Goal: Task Accomplishment & Management: Complete application form

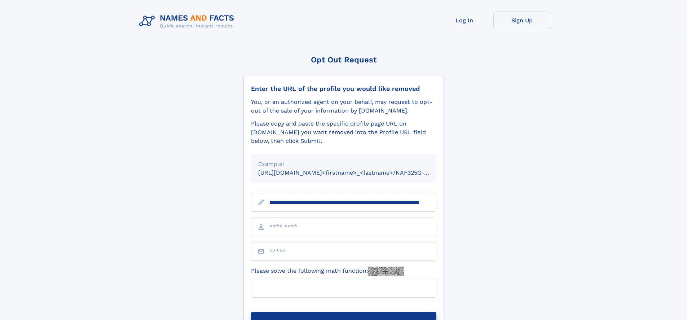
scroll to position [0, 62]
type input "**********"
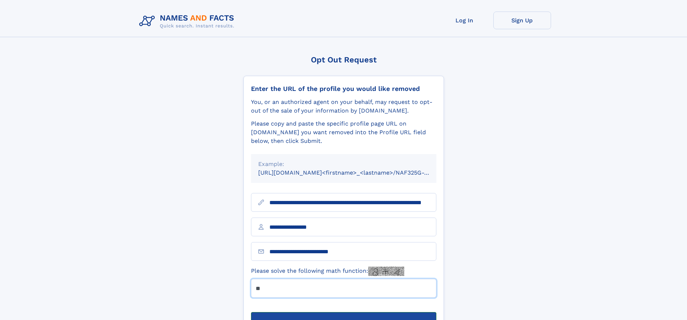
type input "**"
click at [343, 312] on button "Submit Opt Out Request" at bounding box center [343, 323] width 185 height 23
